Goal: Use online tool/utility: Utilize a website feature to perform a specific function

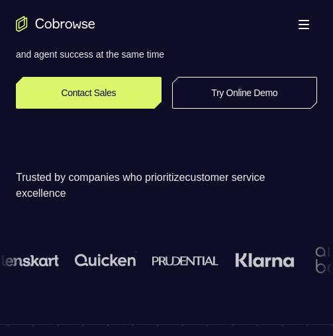
scroll to position [278, 0]
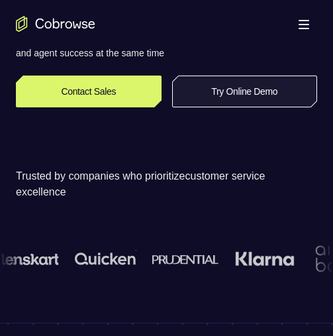
click at [210, 96] on link "Try Online Demo" at bounding box center [245, 91] width 146 height 32
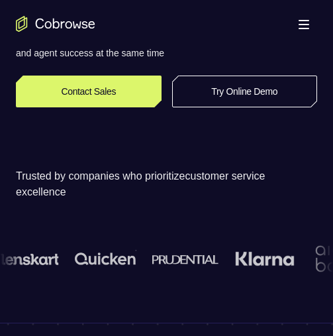
click at [234, 85] on link "Try Online Demo" at bounding box center [245, 91] width 146 height 32
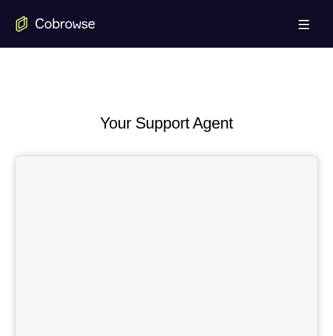
scroll to position [516, 0]
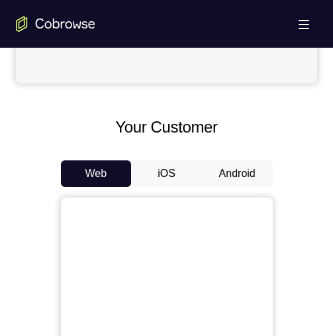
click at [236, 171] on button "Android" at bounding box center [237, 173] width 71 height 26
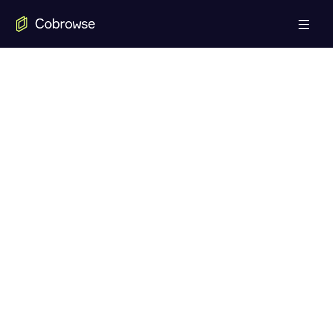
scroll to position [803, 0]
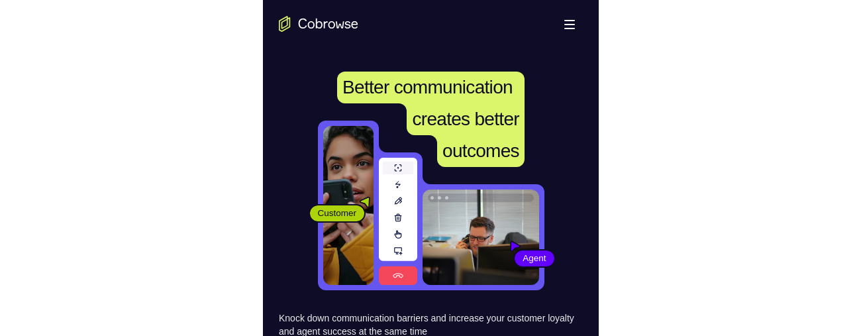
scroll to position [320, 0]
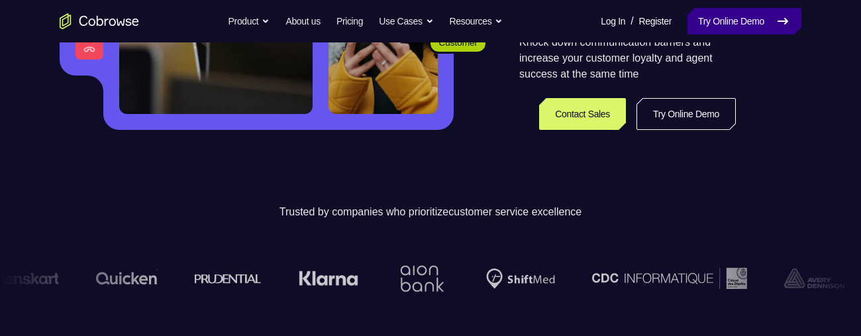
click at [335, 23] on link "Try Online Demo" at bounding box center [744, 21] width 114 height 26
click at [335, 17] on link "Try Online Demo" at bounding box center [744, 21] width 114 height 26
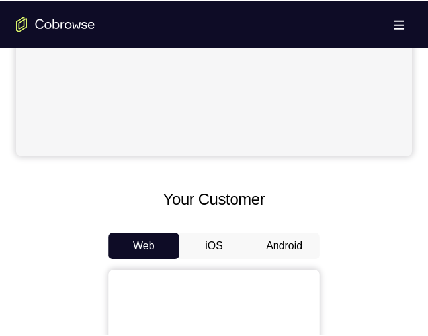
scroll to position [450, 0]
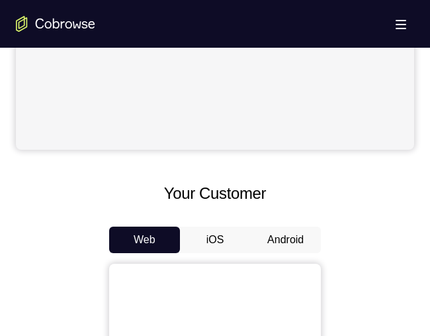
click at [275, 231] on button "Android" at bounding box center [285, 239] width 71 height 26
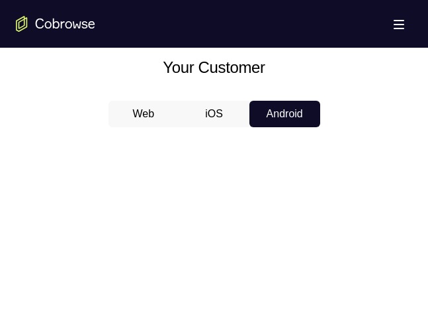
scroll to position [614, 0]
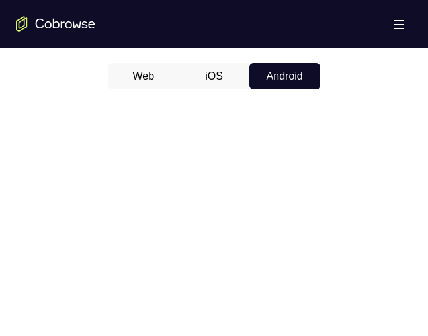
click at [225, 85] on button "iOS" at bounding box center [214, 76] width 71 height 26
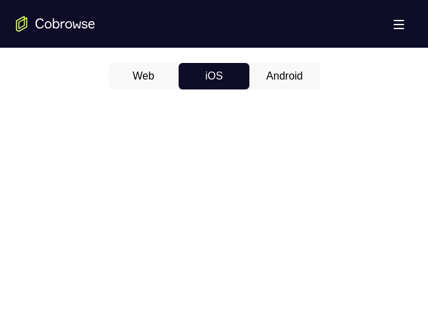
click at [289, 73] on button "Android" at bounding box center [285, 76] width 71 height 26
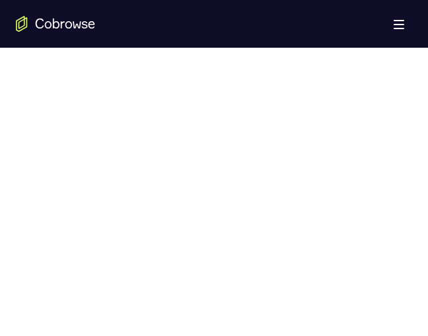
scroll to position [756, 0]
